Goal: Information Seeking & Learning: Learn about a topic

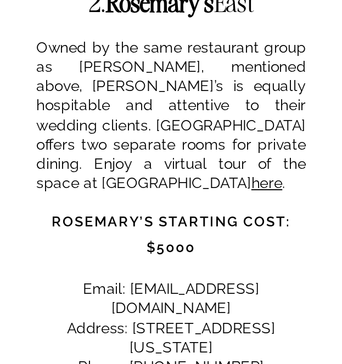
scroll to position [2254, 0]
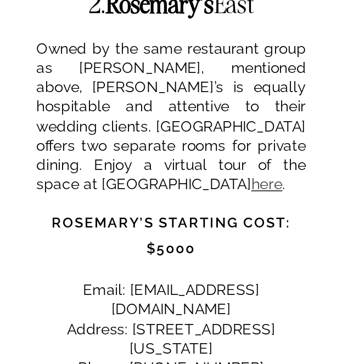
click at [251, 176] on link "here" at bounding box center [266, 184] width 31 height 17
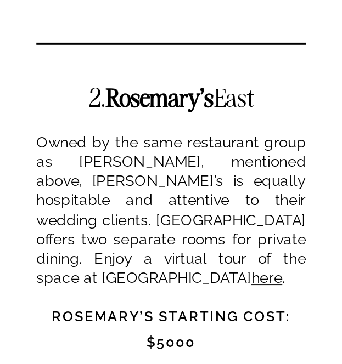
scroll to position [2161, 0]
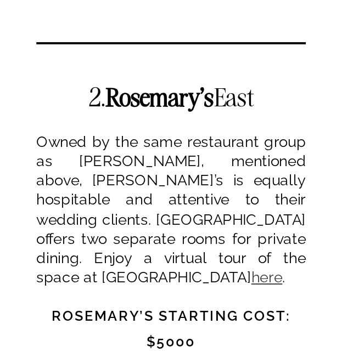
click at [251, 269] on link "here" at bounding box center [266, 277] width 31 height 17
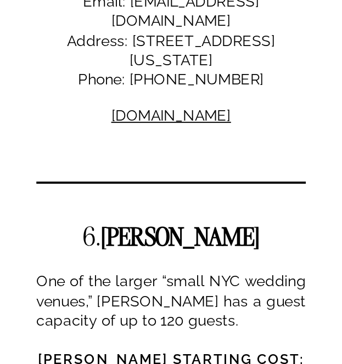
scroll to position [4414, 0]
